Goal: Task Accomplishment & Management: Complete application form

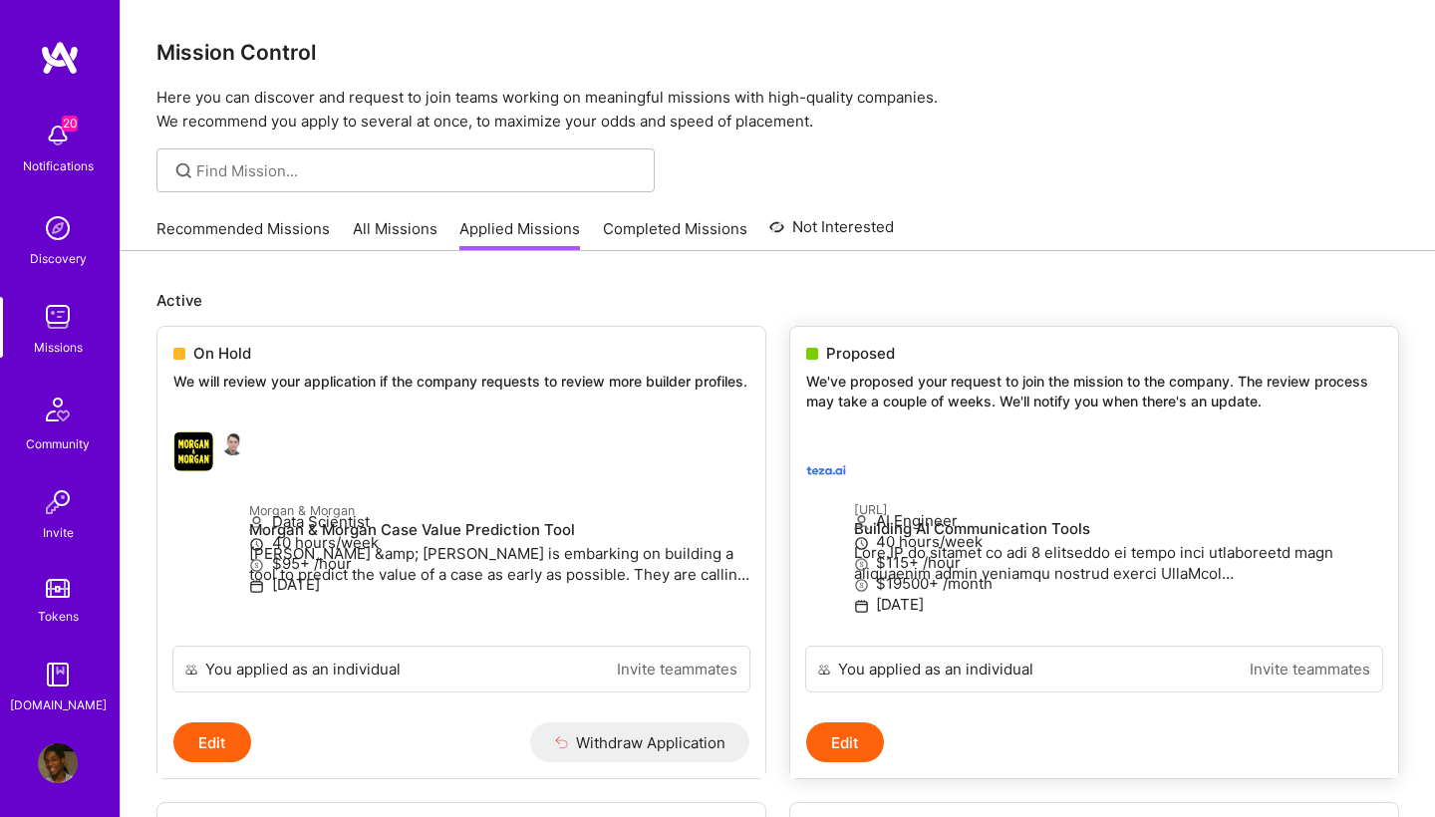
click at [872, 351] on span "Proposed" at bounding box center [860, 353] width 69 height 21
click at [848, 450] on div at bounding box center [830, 470] width 48 height 40
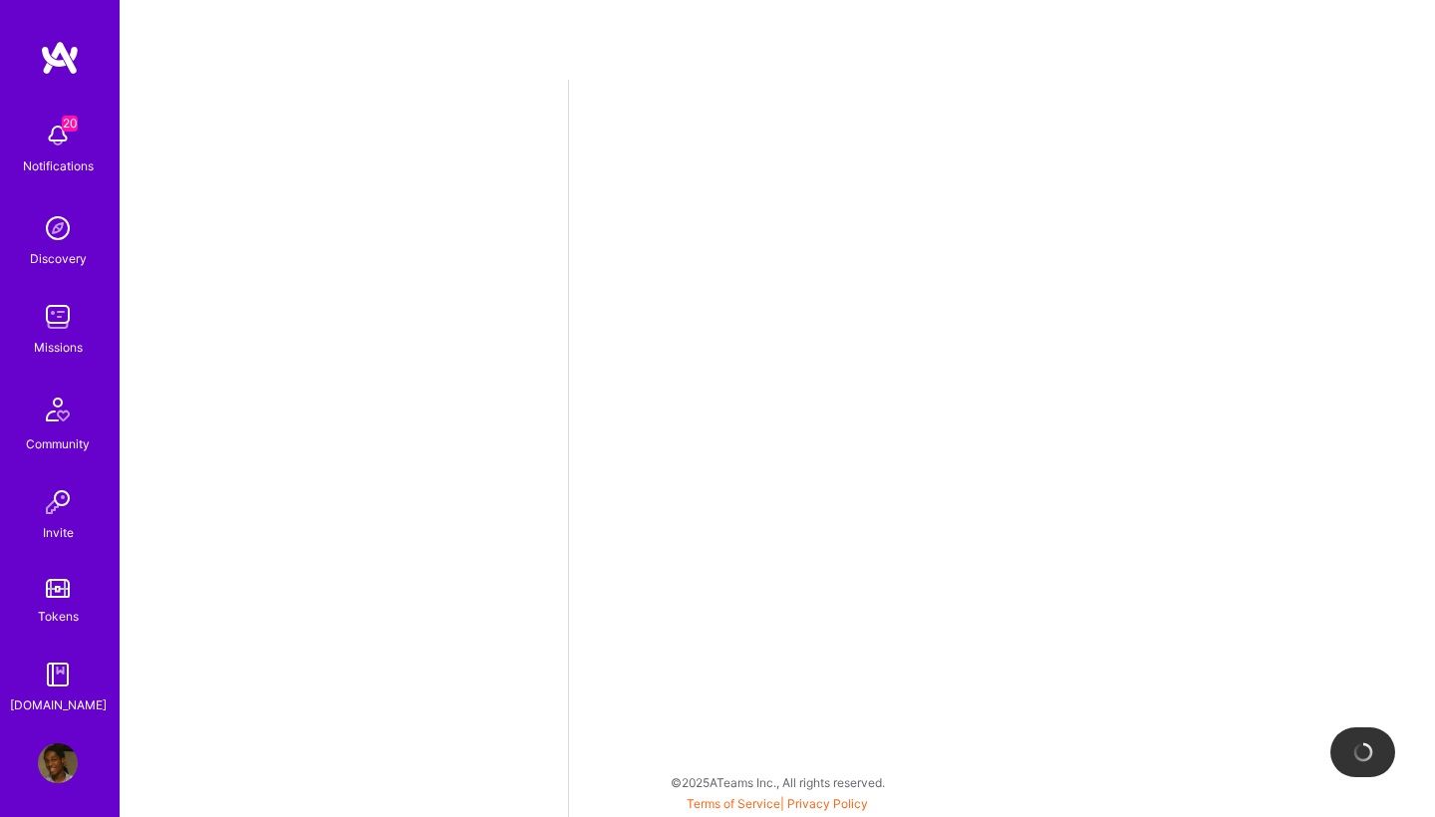
select select "NL"
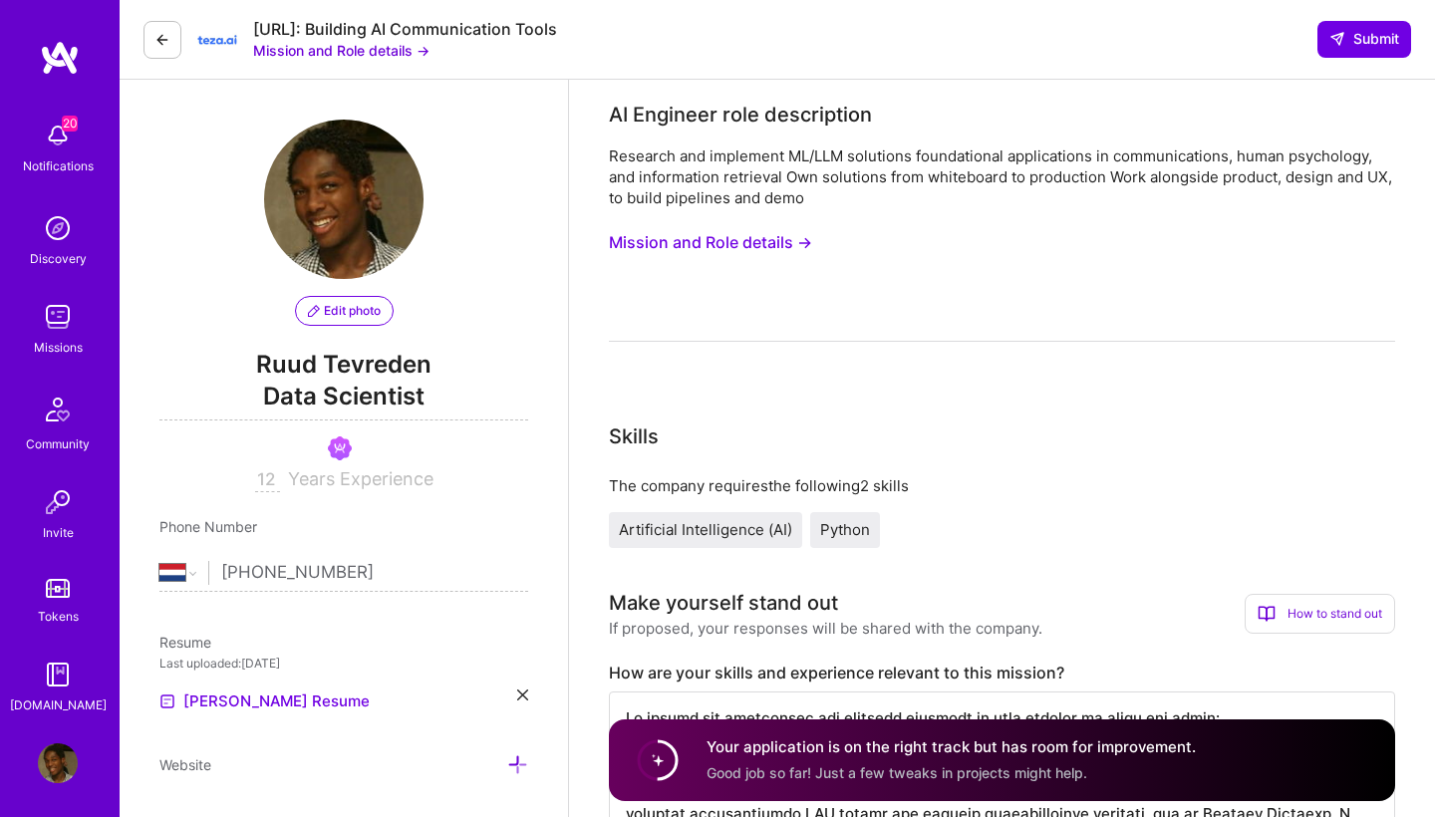
click at [727, 245] on button "Mission and Role details →" at bounding box center [710, 242] width 203 height 37
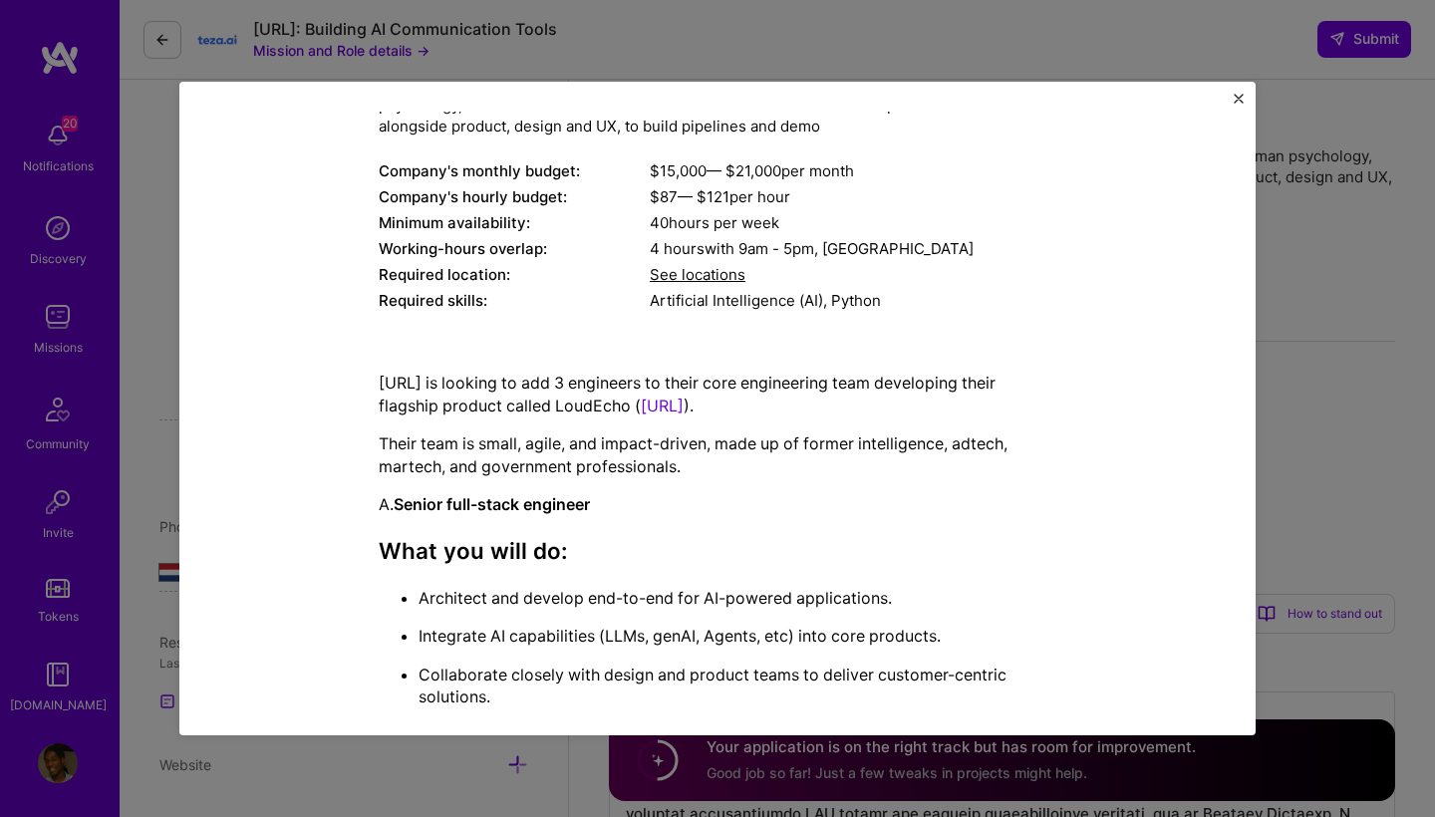
scroll to position [180, 0]
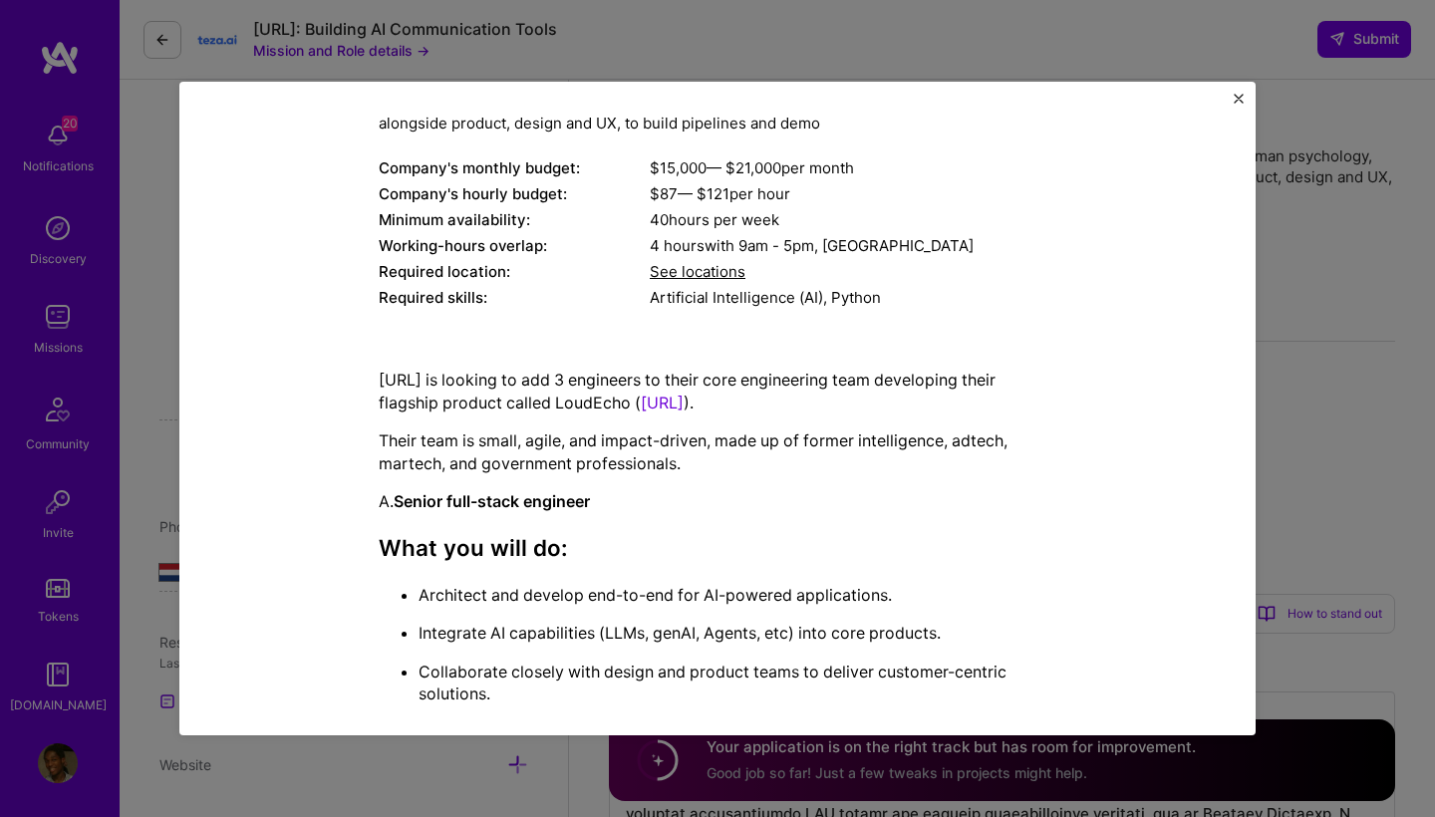
click at [684, 398] on link "https://www.loudecho.ai/" at bounding box center [662, 403] width 43 height 20
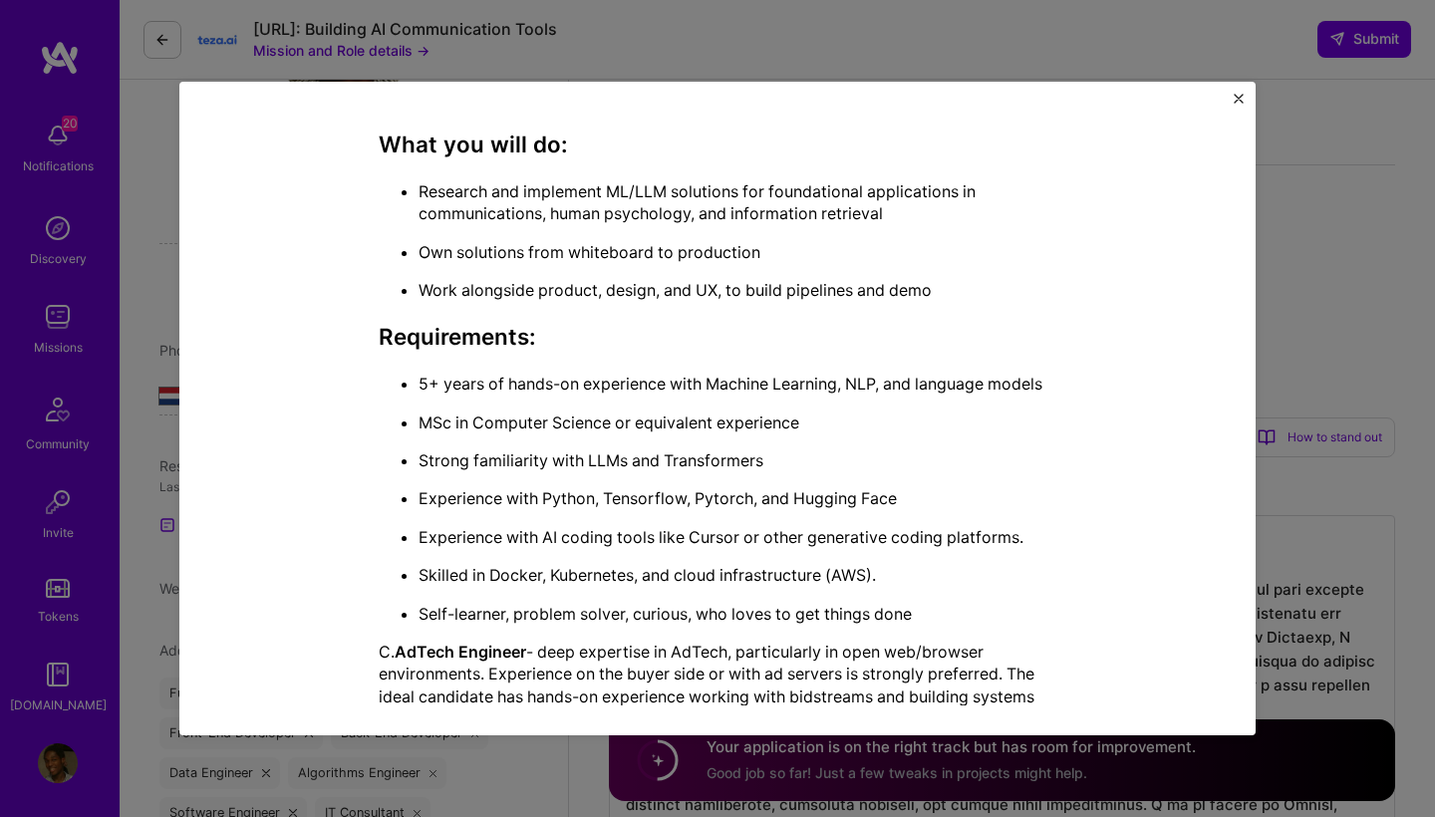
scroll to position [1239, 0]
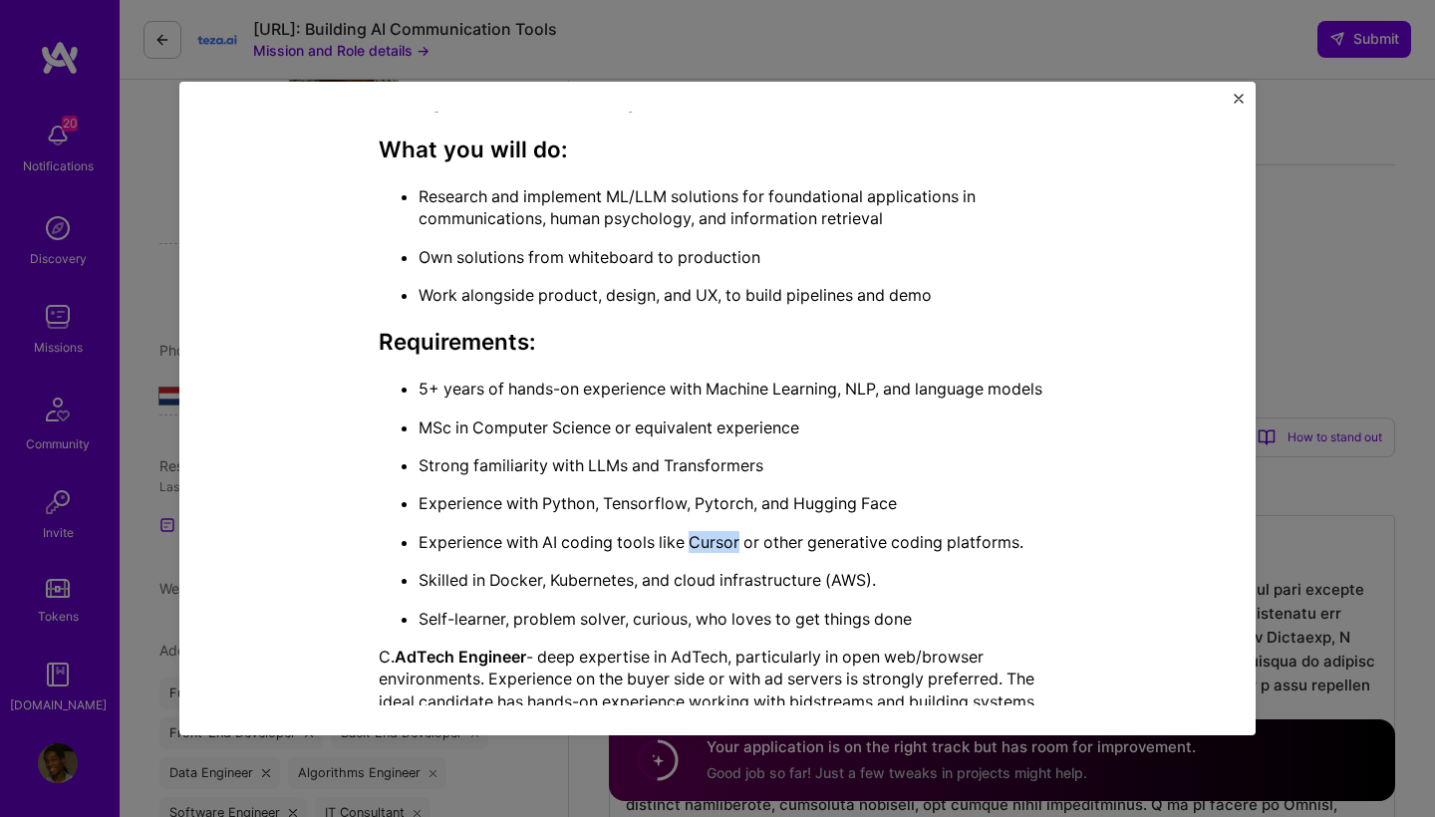
drag, startPoint x: 739, startPoint y: 550, endPoint x: 693, endPoint y: 556, distance: 47.2
click at [693, 553] on p "Experience with AI coding tools like Cursor or other generative coding platform…" at bounding box center [737, 542] width 638 height 22
copy p "Cursor"
